Goal: Information Seeking & Learning: Learn about a topic

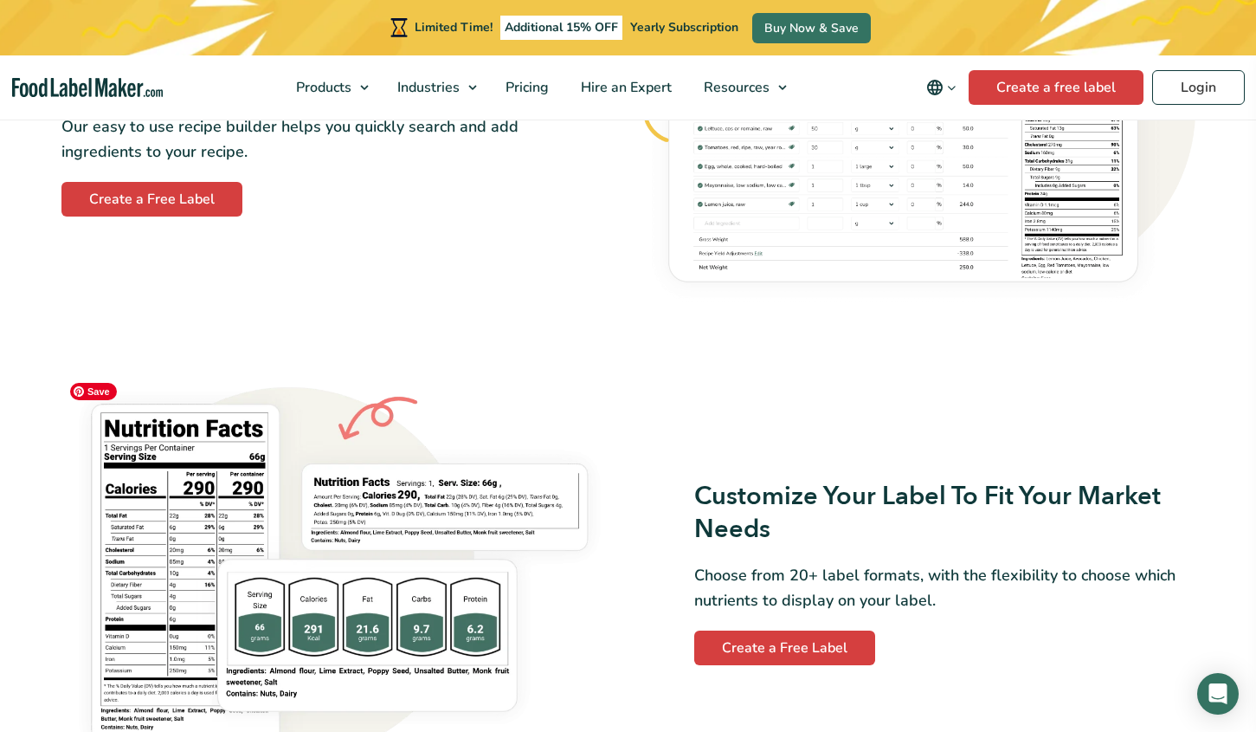
scroll to position [1177, 0]
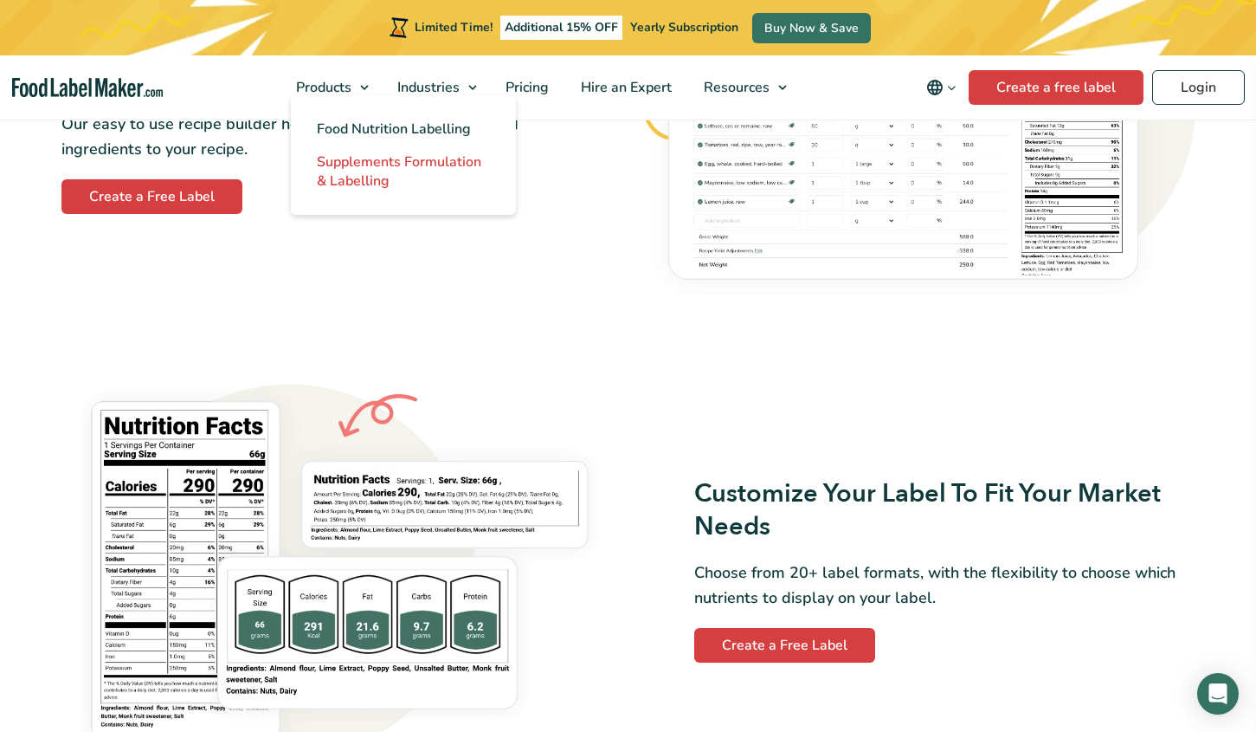
click at [365, 180] on span "Supplements Formulation & Labelling" at bounding box center [399, 171] width 165 height 38
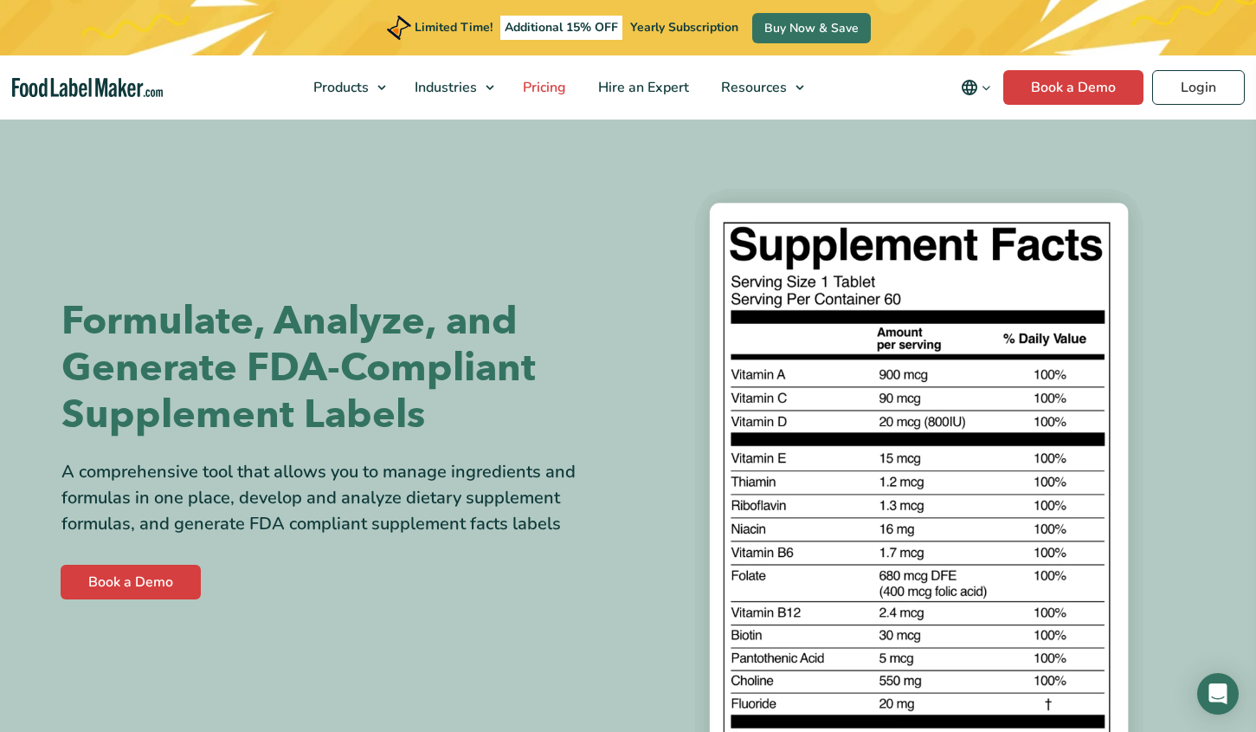
click at [532, 87] on span "Pricing" at bounding box center [543, 87] width 50 height 19
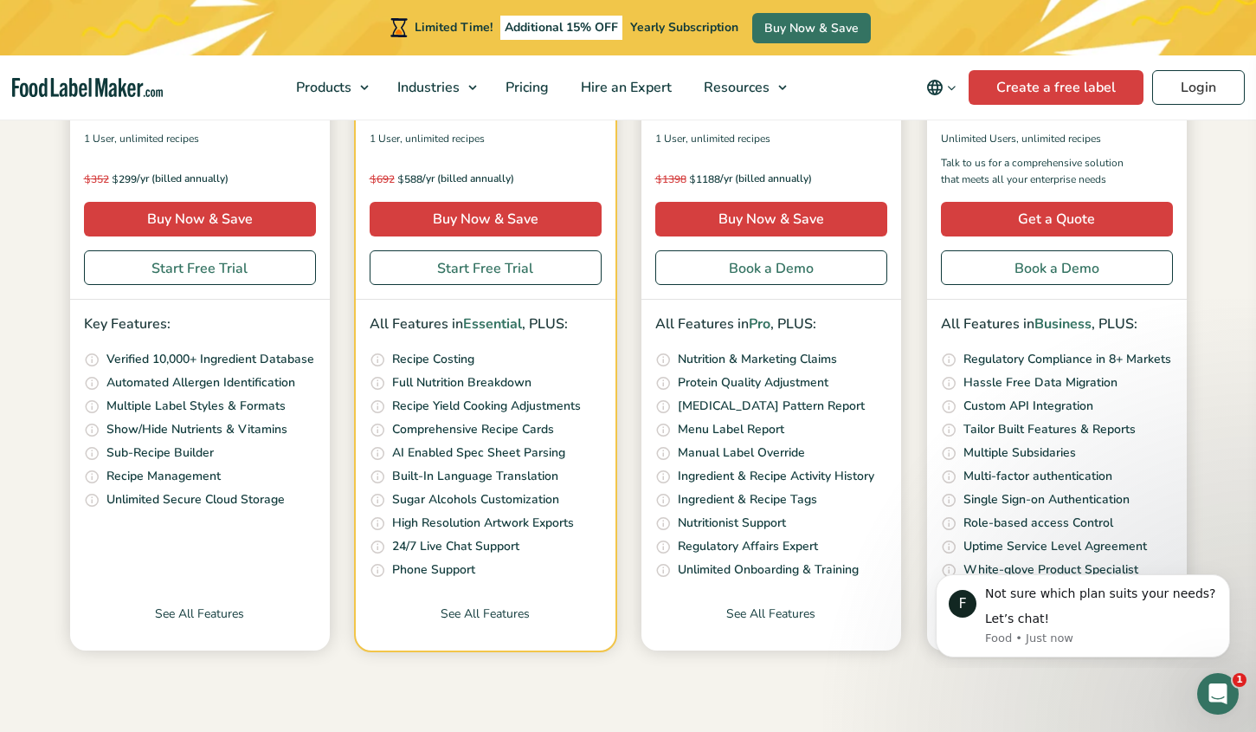
scroll to position [531, 0]
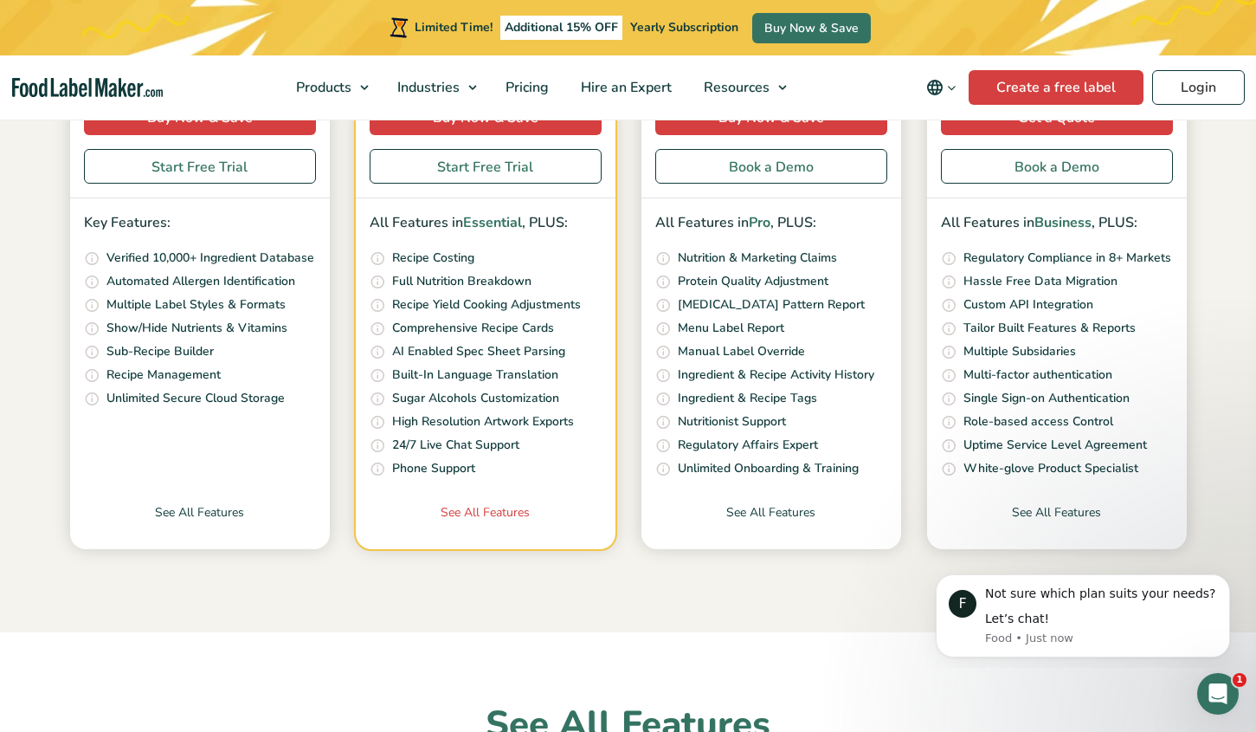
click at [493, 517] on link "See All Features" at bounding box center [486, 526] width 260 height 46
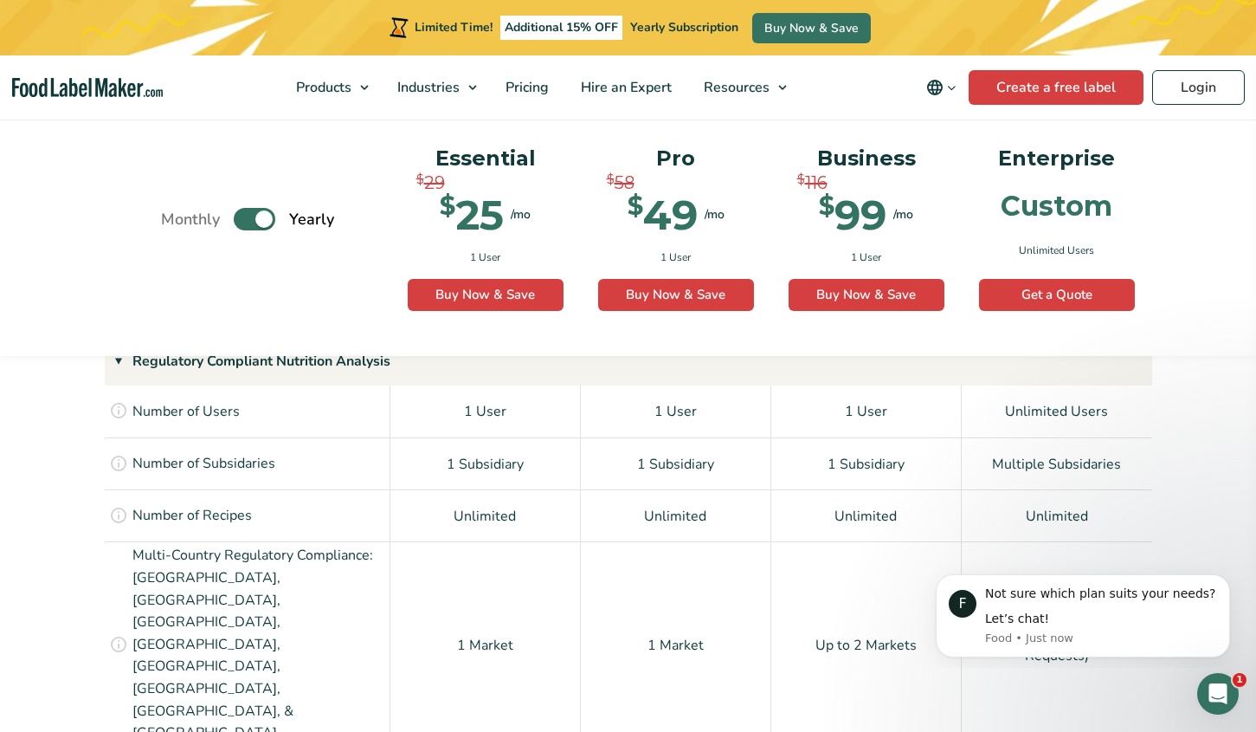
scroll to position [1220, 0]
click at [1216, 587] on div "Not sure which plan suits your needs?" at bounding box center [1101, 593] width 232 height 17
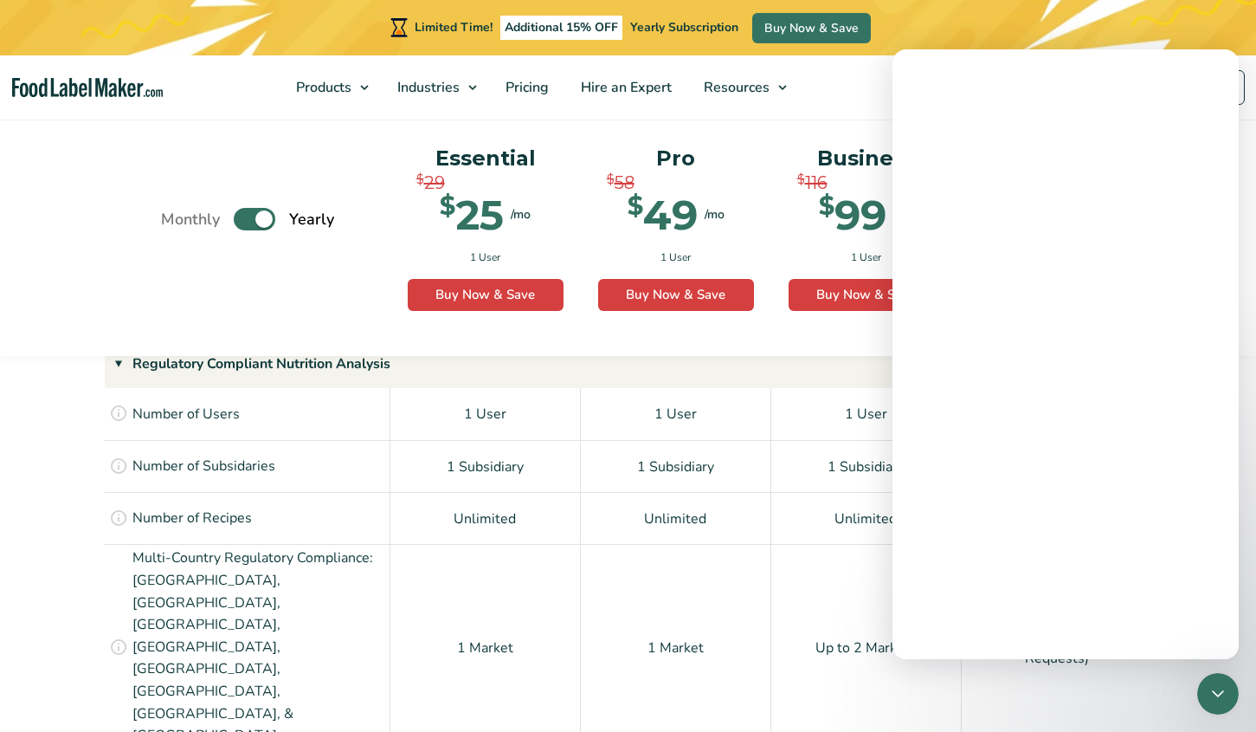
scroll to position [0, 0]
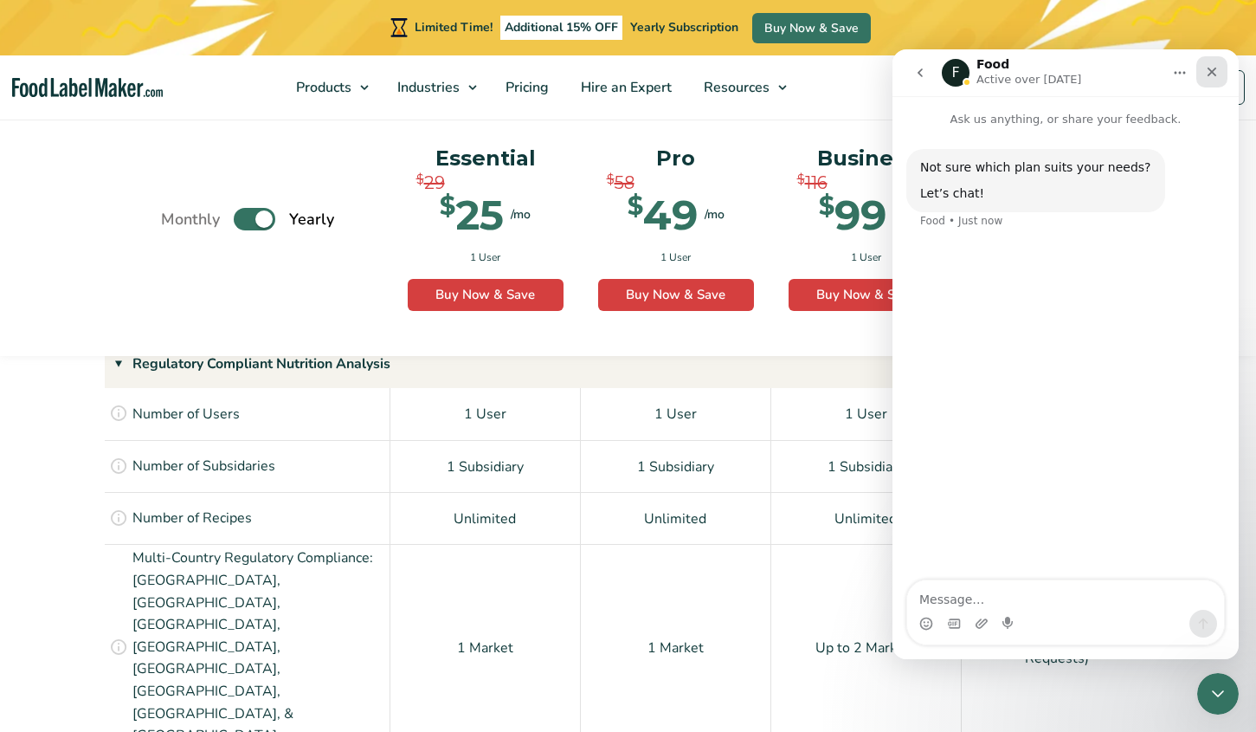
click at [1214, 74] on icon "Close" at bounding box center [1213, 73] width 10 height 10
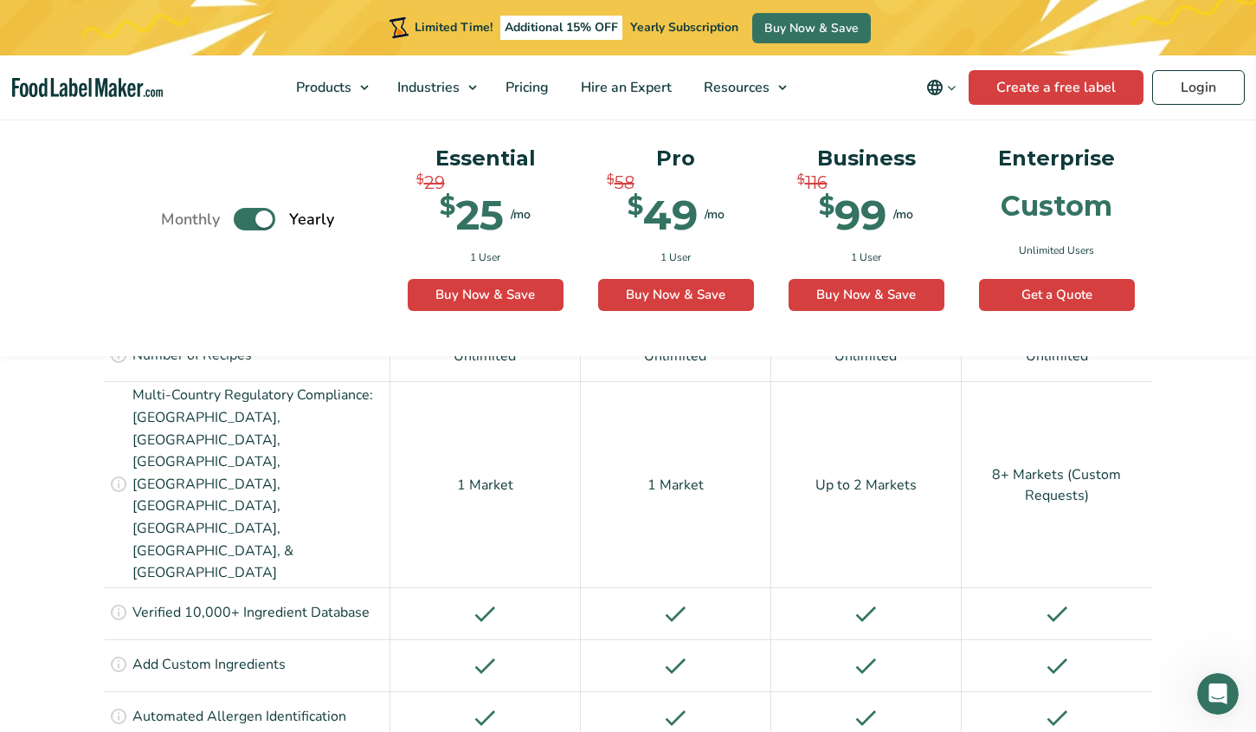
scroll to position [1382, 0]
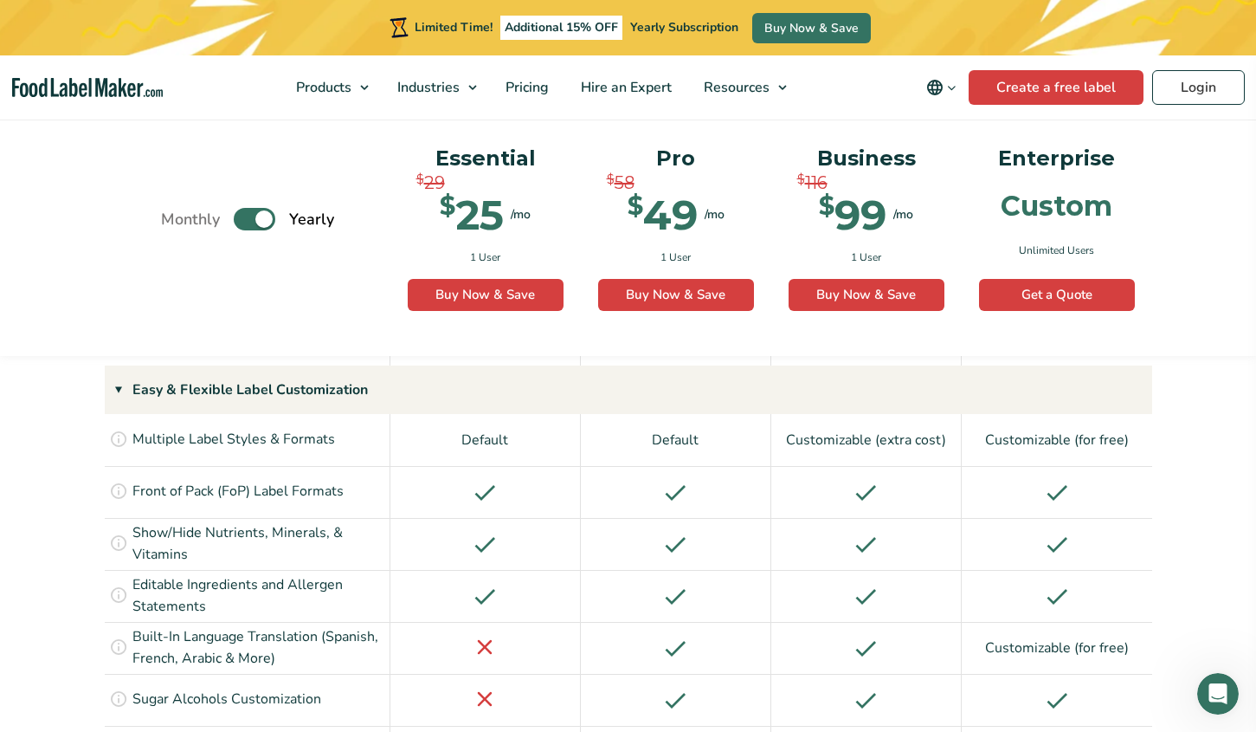
scroll to position [1829, 0]
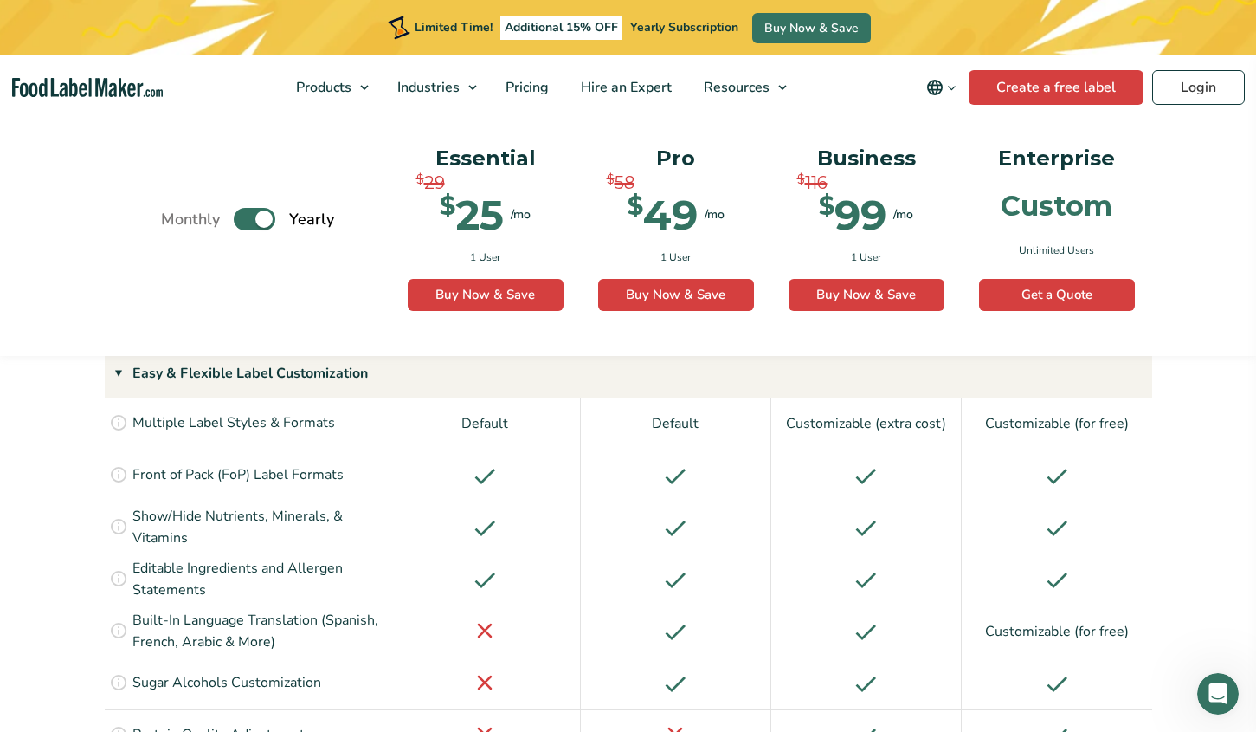
click at [256, 217] on label "Toggle" at bounding box center [255, 220] width 42 height 23
click at [176, 217] on input "Toggle" at bounding box center [170, 219] width 11 height 11
checkbox input "false"
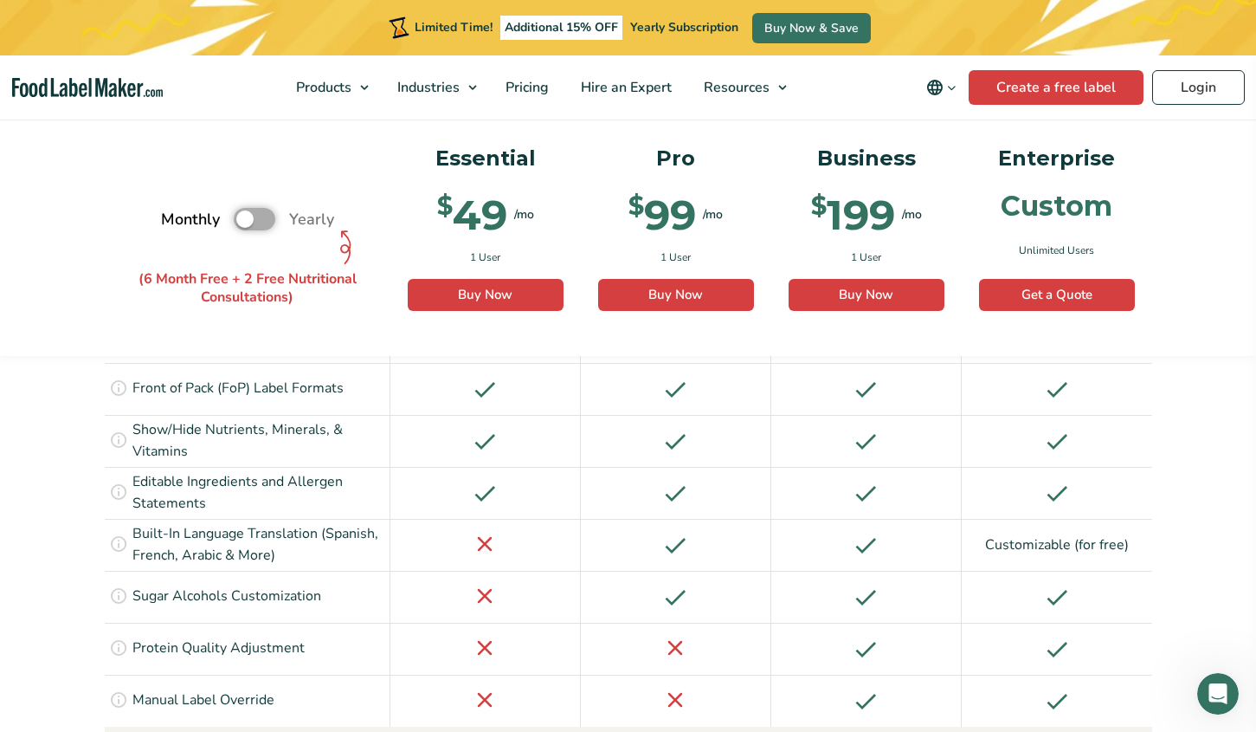
scroll to position [1926, 0]
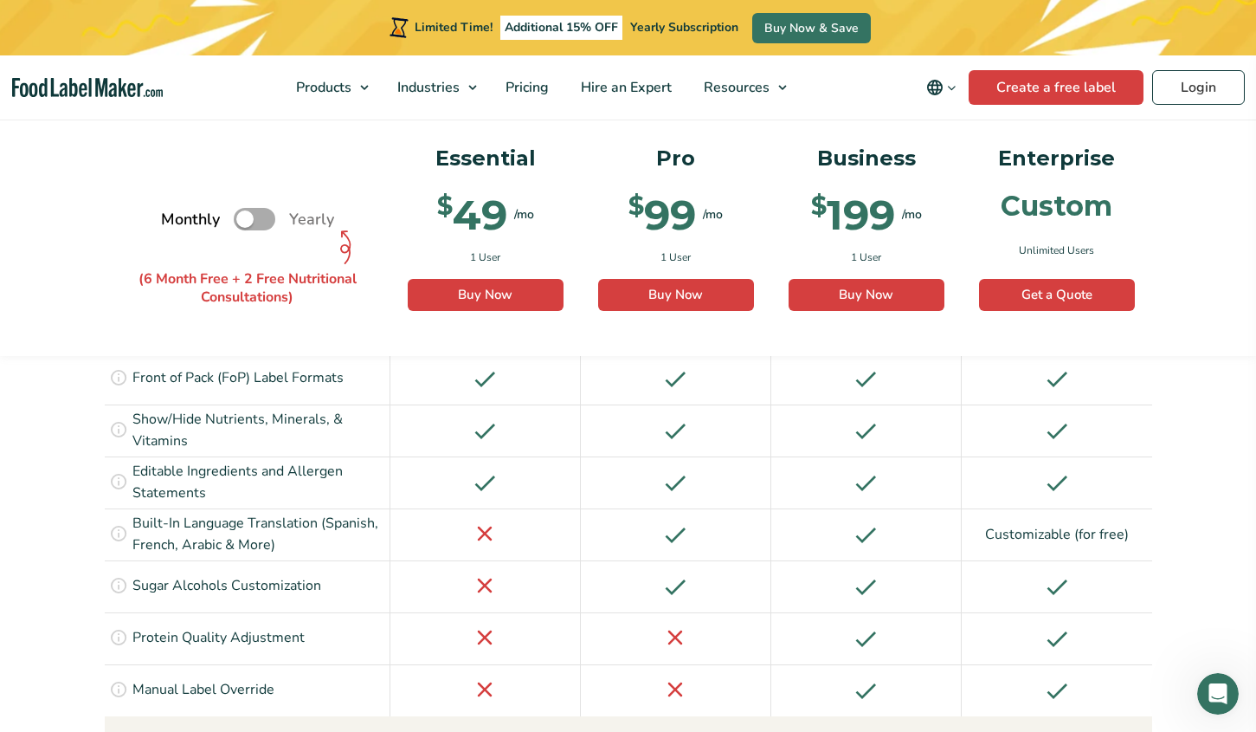
click at [118, 627] on icon at bounding box center [118, 636] width 19 height 19
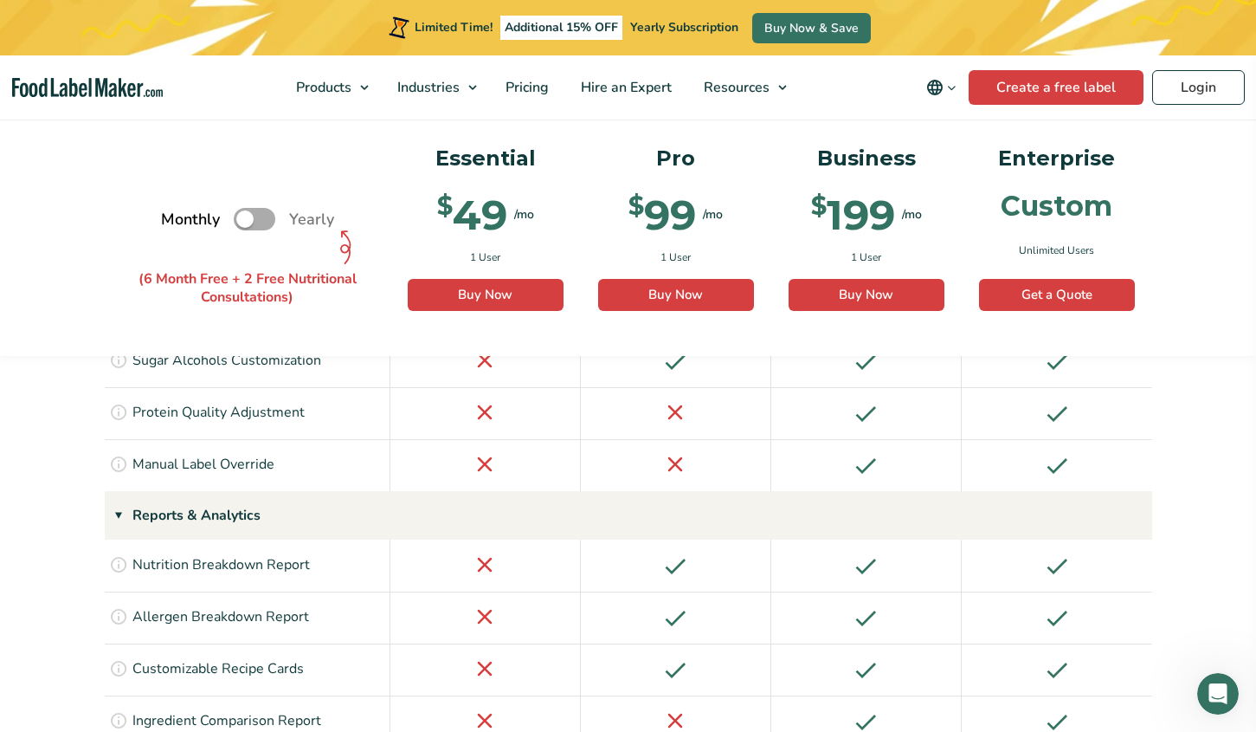
scroll to position [2156, 0]
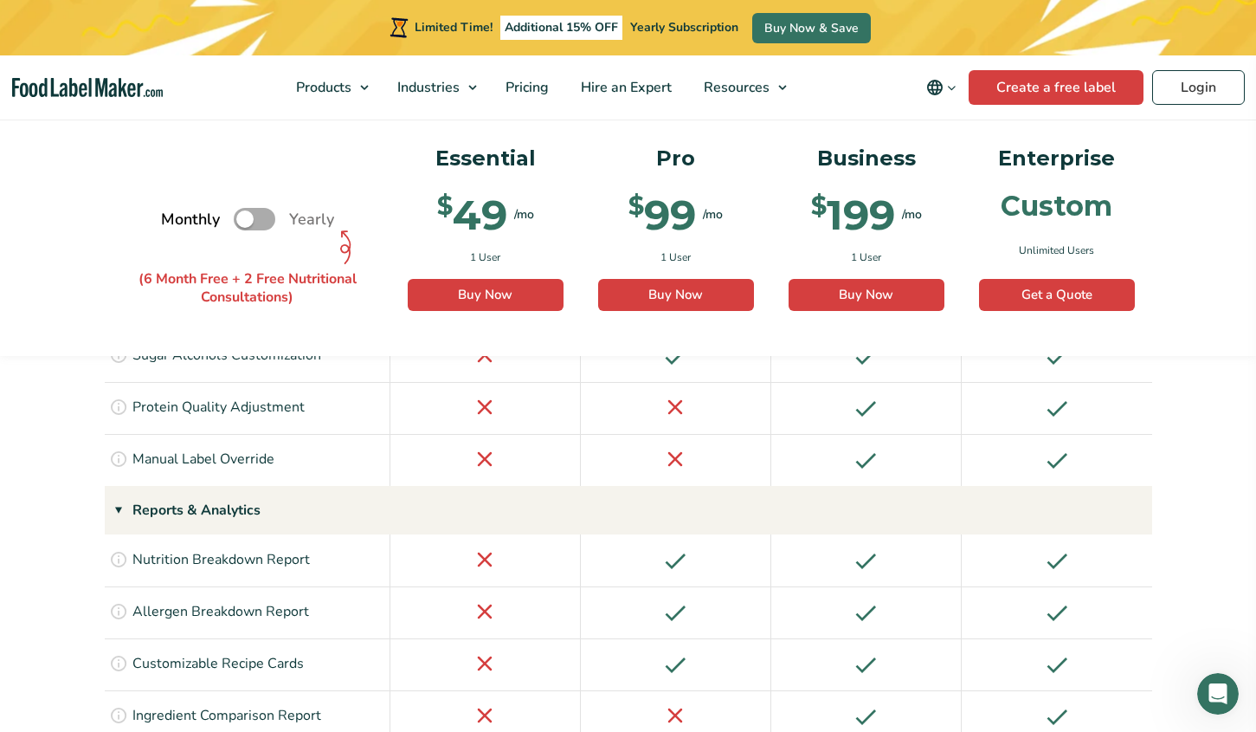
click at [118, 705] on icon at bounding box center [118, 714] width 19 height 19
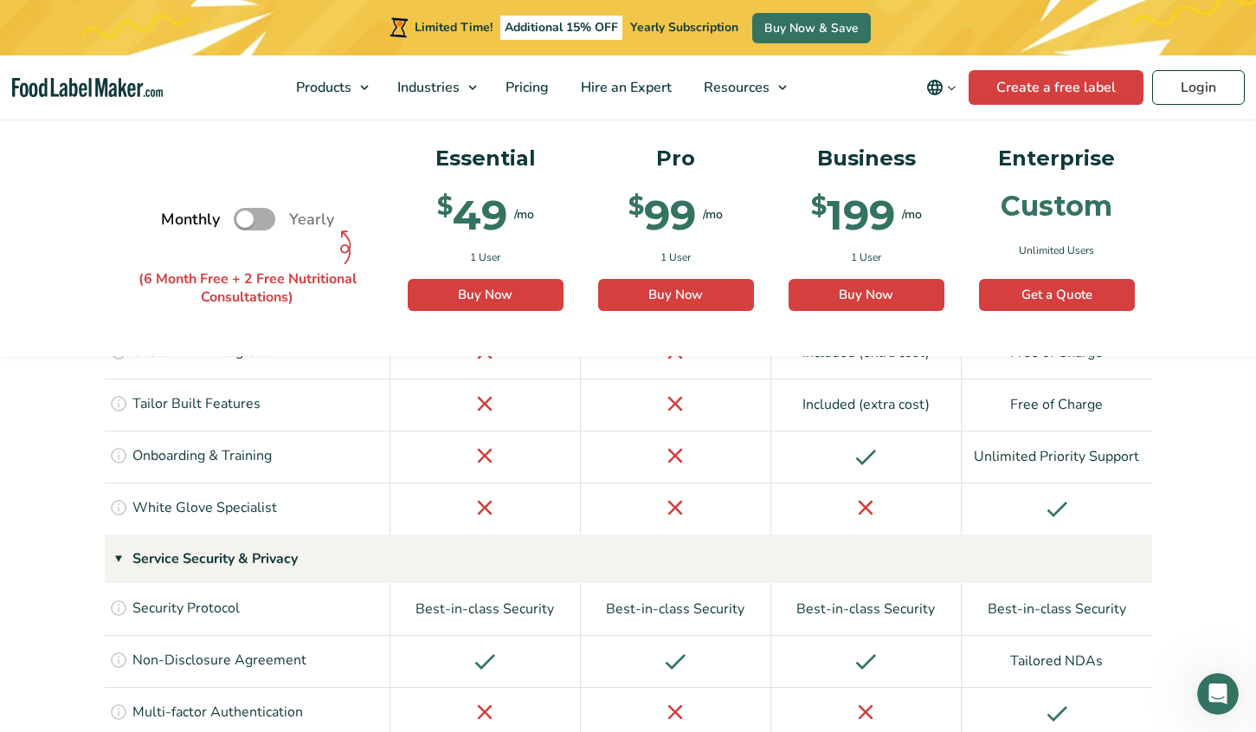
scroll to position [3865, 0]
